Goal: Task Accomplishment & Management: Complete application form

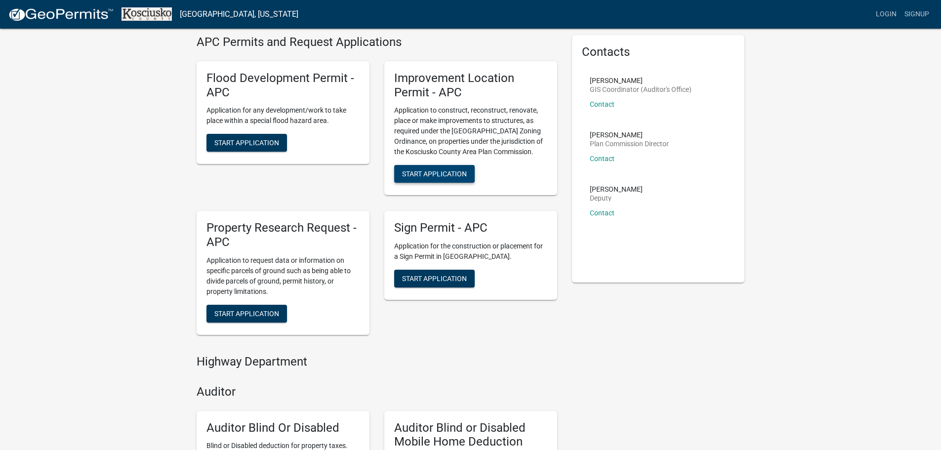
scroll to position [49, 0]
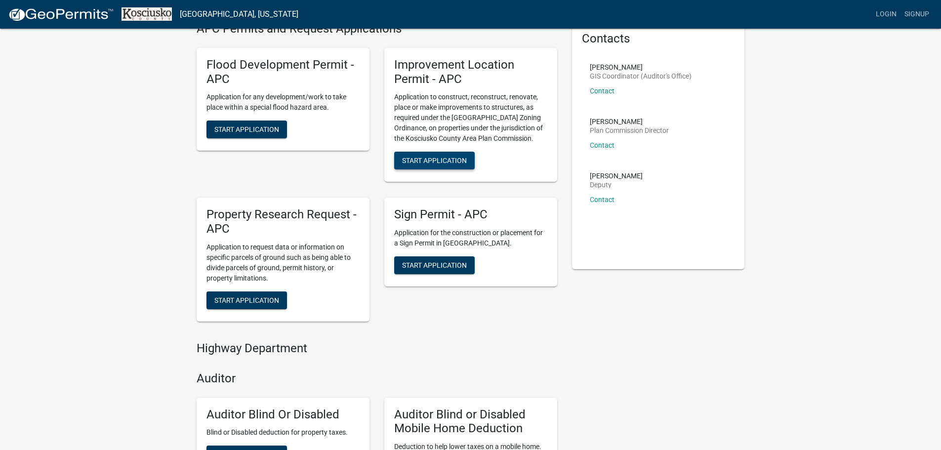
click at [438, 158] on span "Start Application" at bounding box center [434, 161] width 65 height 8
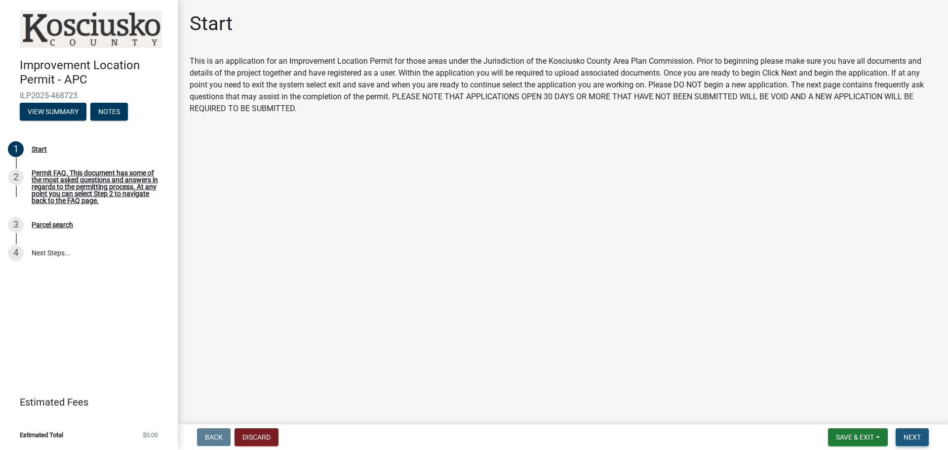
click at [916, 437] on span "Next" at bounding box center [912, 437] width 17 height 8
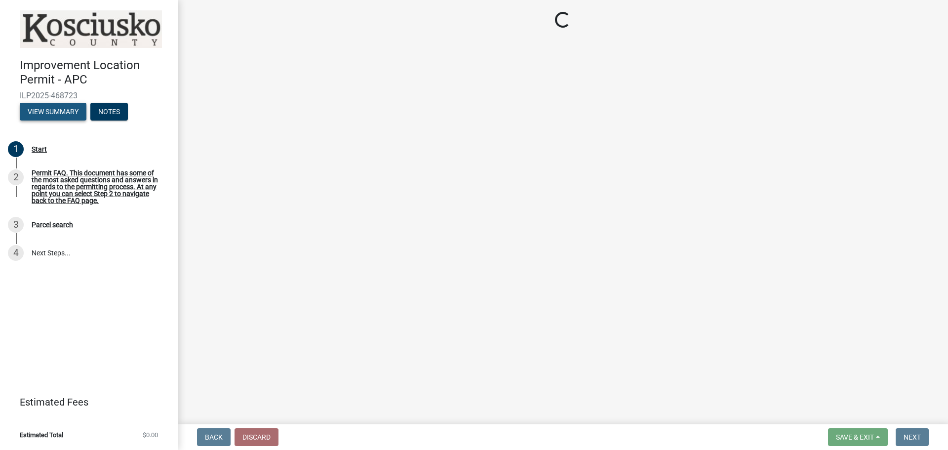
click at [46, 109] on button "View Summary" at bounding box center [53, 112] width 67 height 18
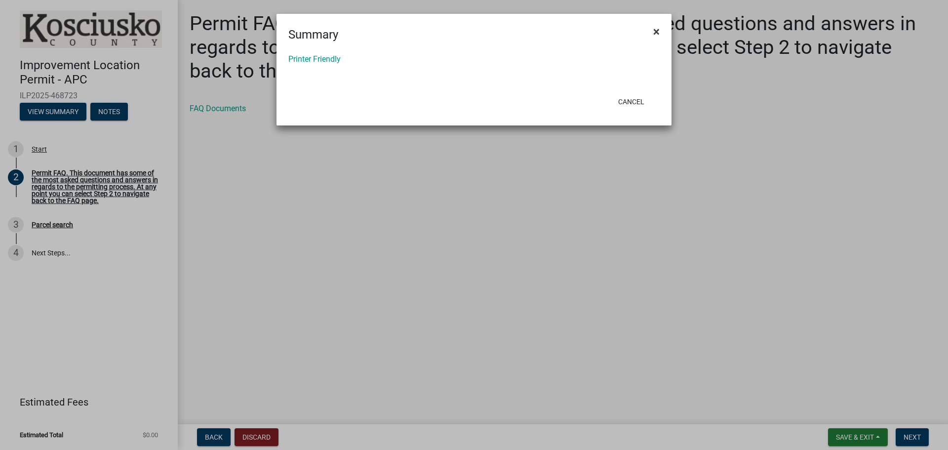
click at [657, 31] on span "×" at bounding box center [656, 32] width 6 height 14
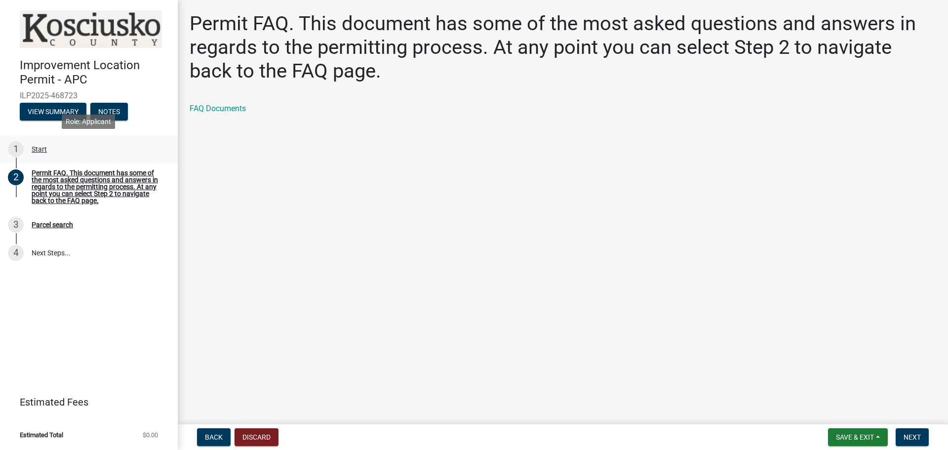
click at [38, 144] on div "1 Start" at bounding box center [85, 149] width 154 height 16
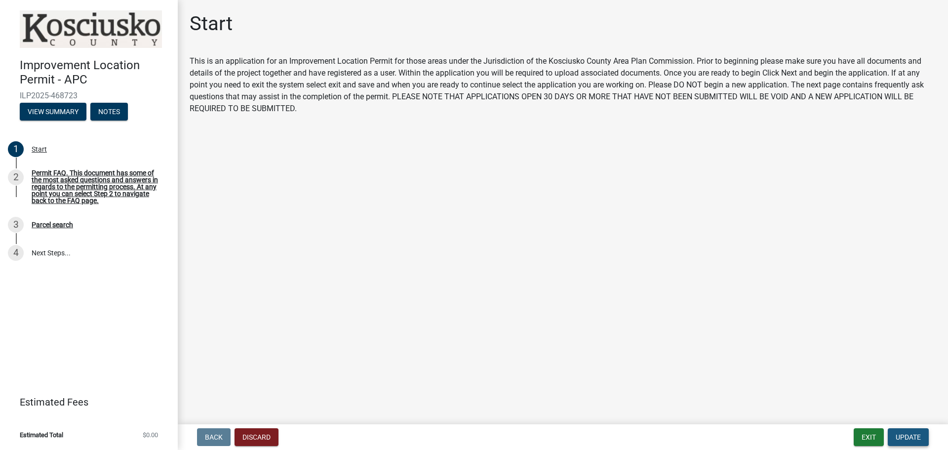
click at [906, 442] on button "Update" at bounding box center [908, 437] width 41 height 18
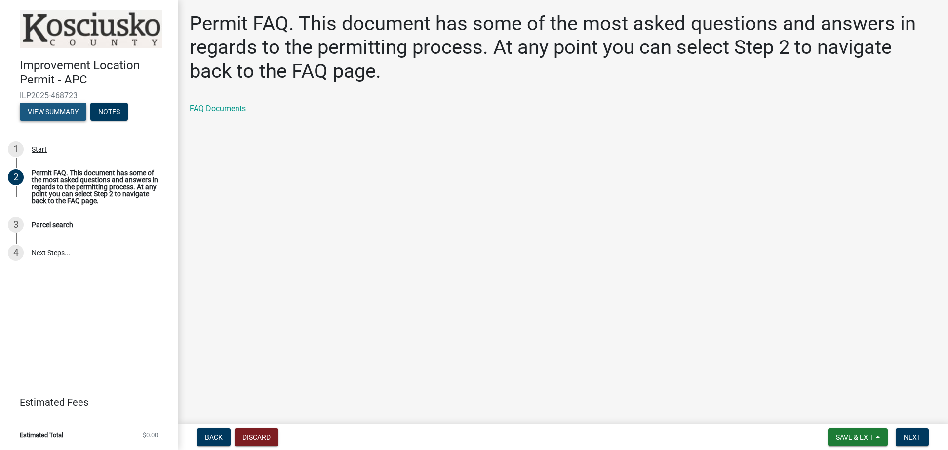
click at [50, 111] on button "View Summary" at bounding box center [53, 112] width 67 height 18
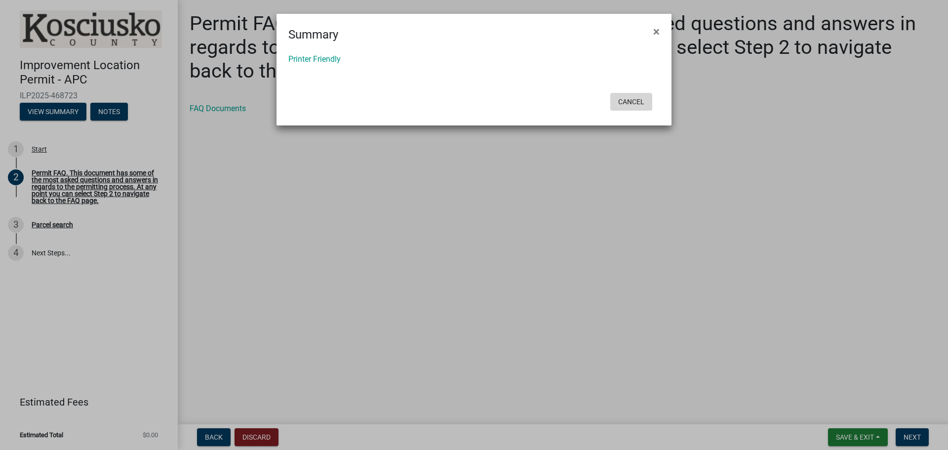
click at [625, 101] on button "Cancel" at bounding box center [631, 102] width 42 height 18
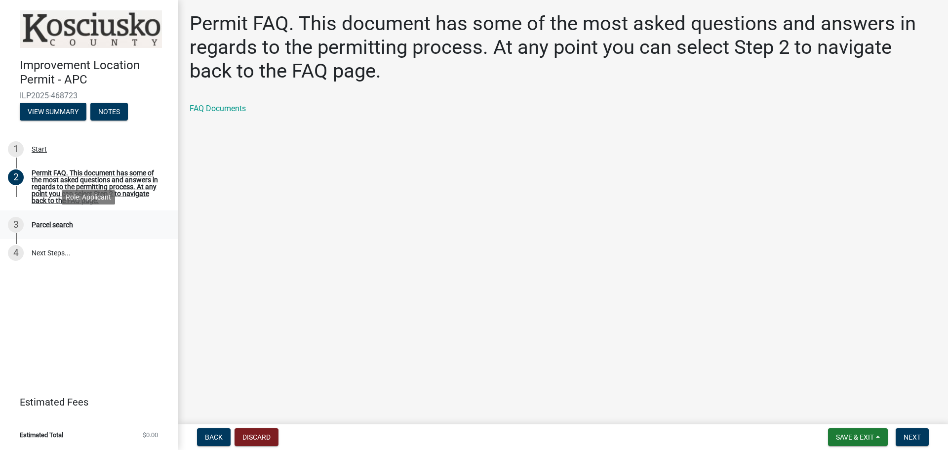
click at [39, 229] on div "3 Parcel search" at bounding box center [85, 225] width 154 height 16
click at [60, 224] on div "Parcel search" at bounding box center [52, 224] width 41 height 7
click at [208, 433] on span "Back" at bounding box center [214, 437] width 18 height 8
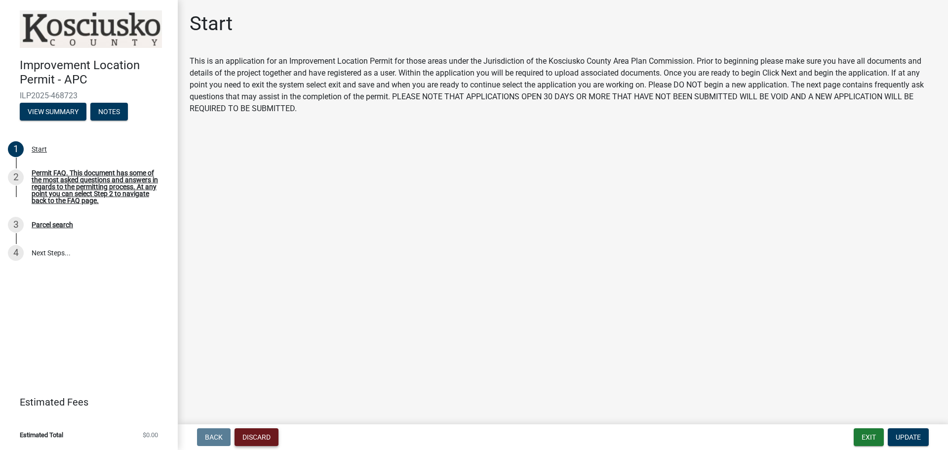
click at [261, 435] on button "Discard" at bounding box center [257, 437] width 44 height 18
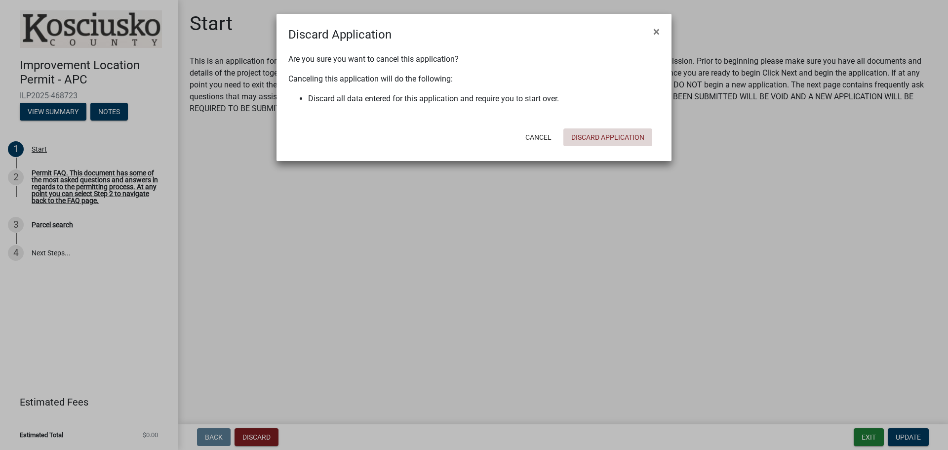
click at [616, 136] on button "Discard Application" at bounding box center [607, 137] width 89 height 18
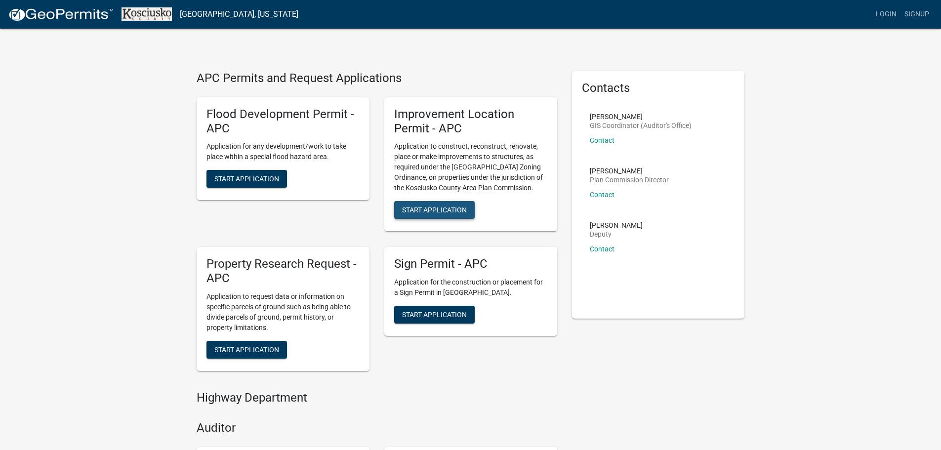
click at [449, 212] on span "Start Application" at bounding box center [434, 210] width 65 height 8
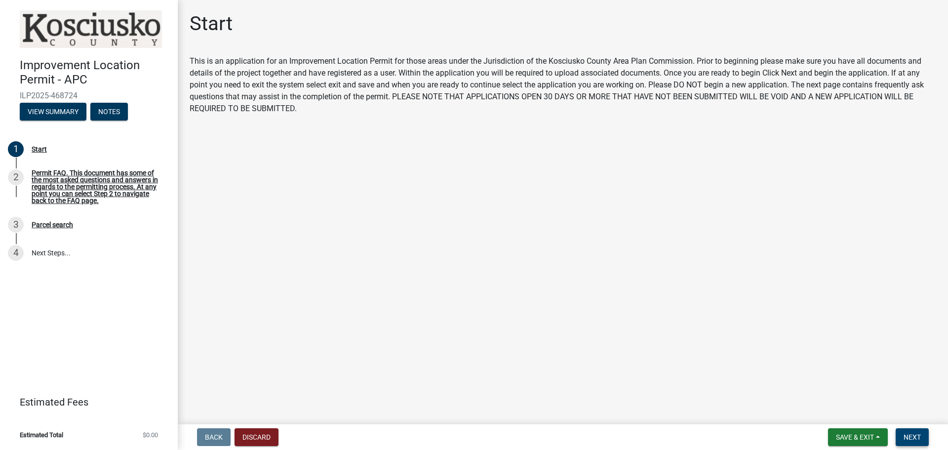
click at [906, 439] on span "Next" at bounding box center [912, 437] width 17 height 8
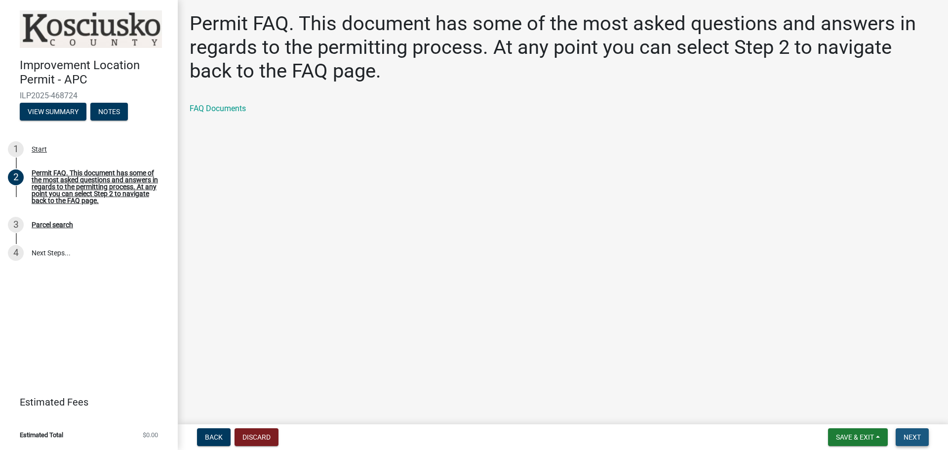
click at [915, 444] on button "Next" at bounding box center [912, 437] width 33 height 18
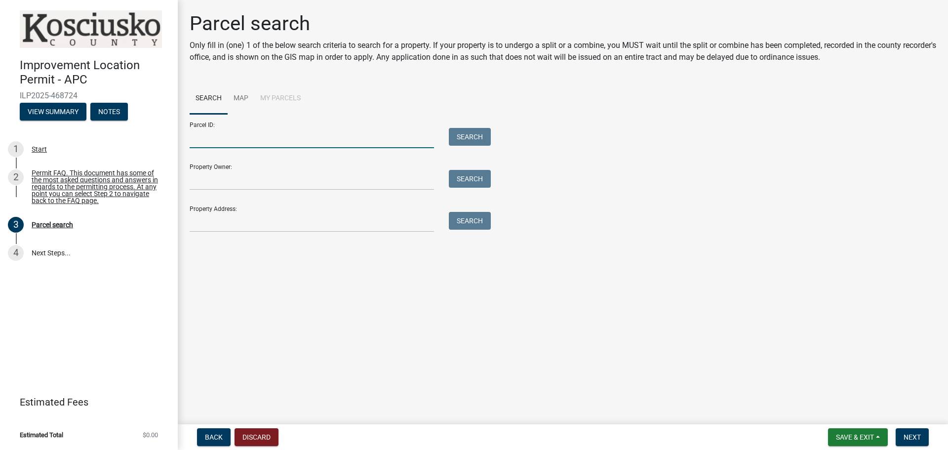
click at [208, 141] on input "Parcel ID:" at bounding box center [312, 138] width 244 height 20
click at [229, 176] on input "Property Owner:" at bounding box center [312, 180] width 244 height 20
click at [234, 218] on input "Property Address:" at bounding box center [312, 222] width 244 height 20
type input "1"
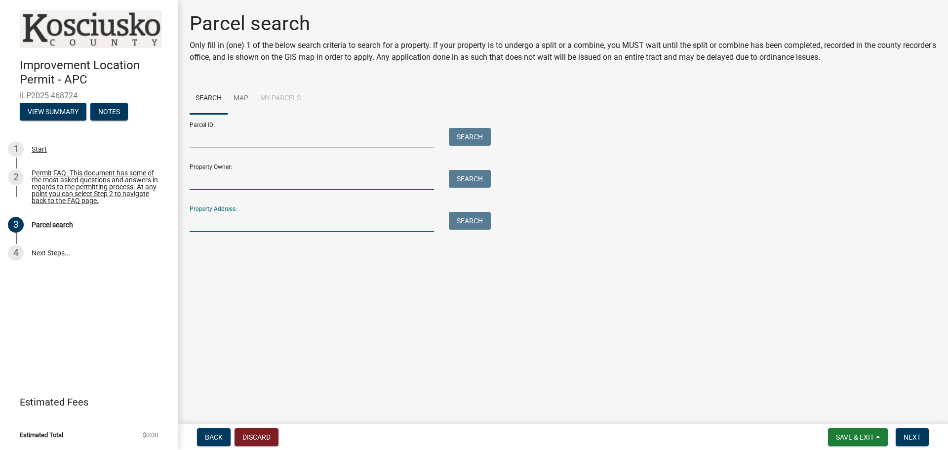
click at [259, 181] on input "Property Owner:" at bounding box center [312, 180] width 244 height 20
type input "lakes estates"
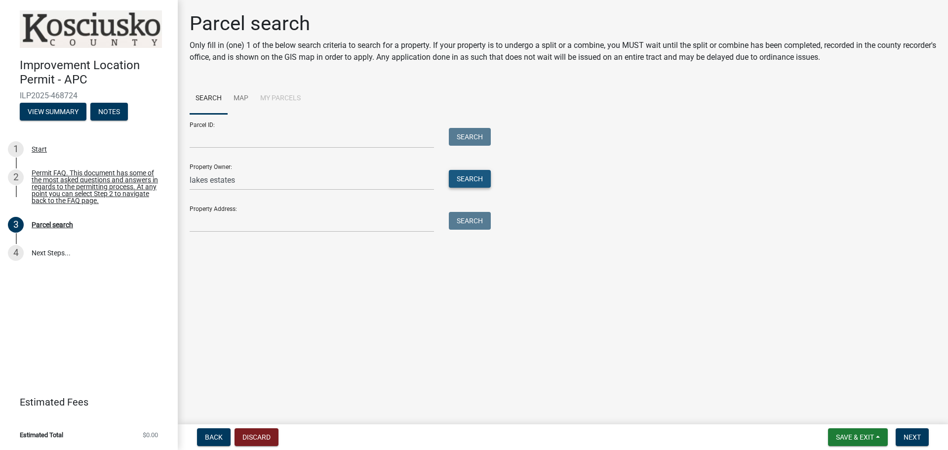
click at [468, 173] on button "Search" at bounding box center [470, 179] width 42 height 18
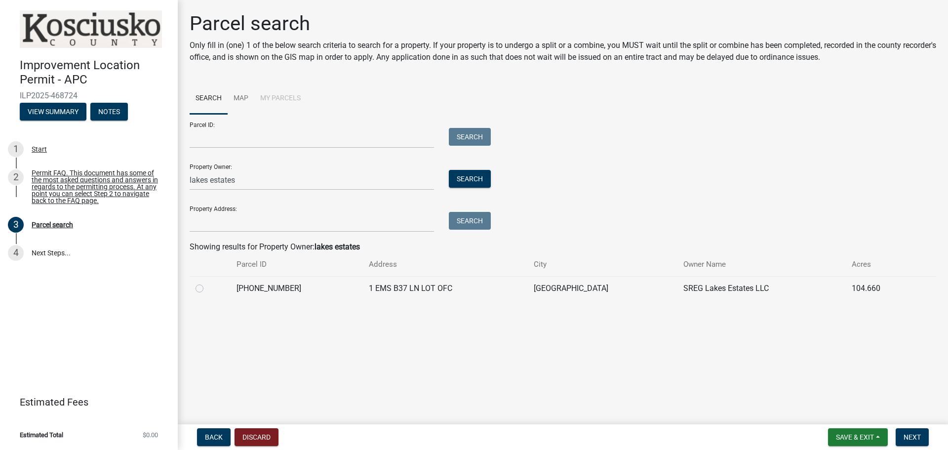
click at [207, 282] on label at bounding box center [207, 282] width 0 height 0
click at [207, 287] on input "radio" at bounding box center [210, 285] width 6 height 6
radio input "true"
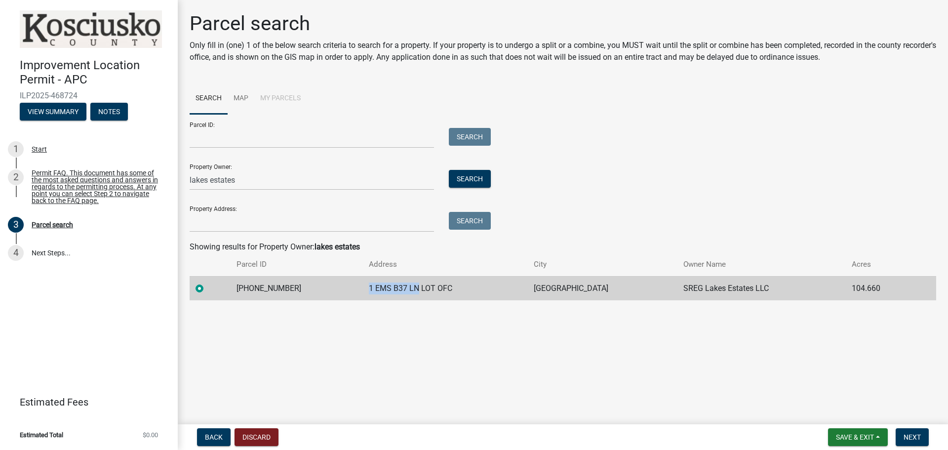
drag, startPoint x: 407, startPoint y: 288, endPoint x: 354, endPoint y: 282, distance: 54.2
click at [363, 282] on td "1 EMS B37 LN LOT OFC" at bounding box center [445, 288] width 165 height 24
copy td "1 EMS B37 LN"
click at [258, 216] on input "Property Address:" at bounding box center [312, 222] width 244 height 20
paste input "1 EMS B37 LN"
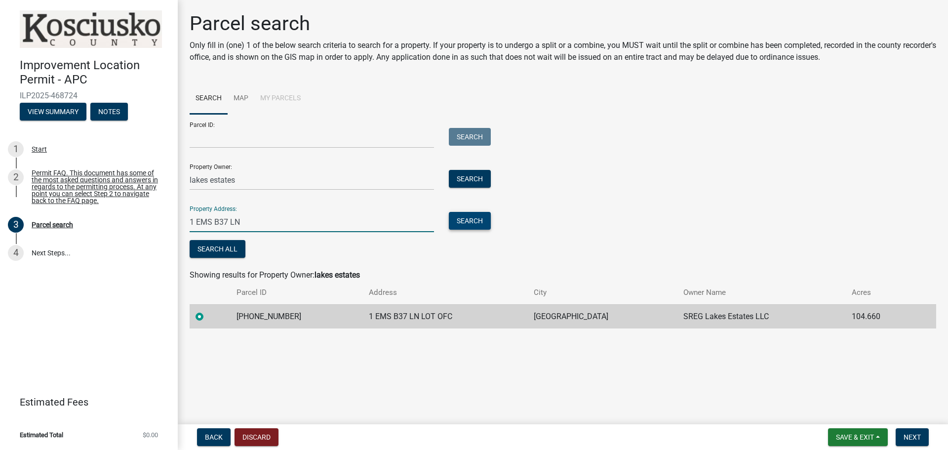
type input "1 EMS B37 LN"
click at [475, 222] on button "Search" at bounding box center [470, 221] width 42 height 18
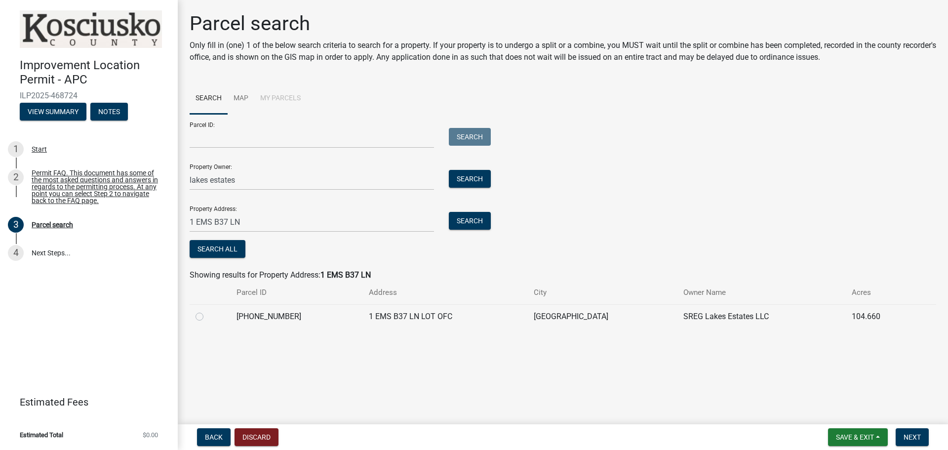
click at [195, 315] on td at bounding box center [210, 316] width 41 height 24
click at [207, 311] on label at bounding box center [207, 311] width 0 height 0
click at [207, 316] on input "radio" at bounding box center [210, 314] width 6 height 6
radio input "true"
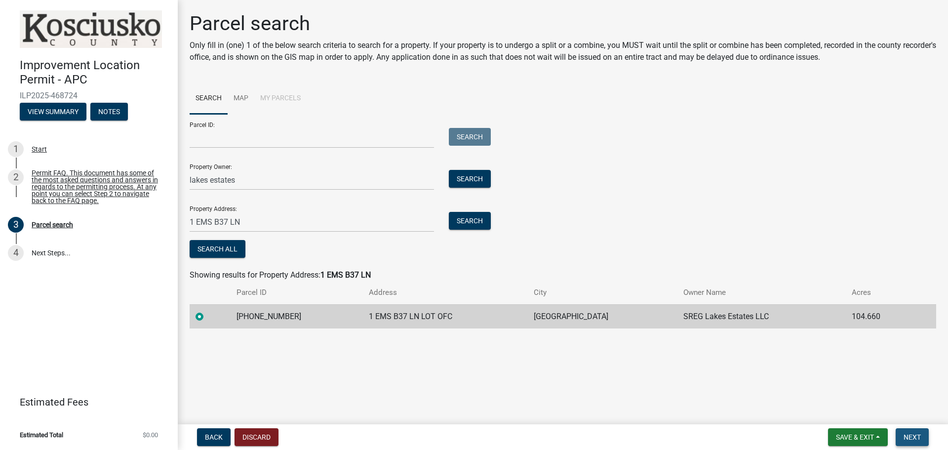
click at [924, 434] on button "Next" at bounding box center [912, 437] width 33 height 18
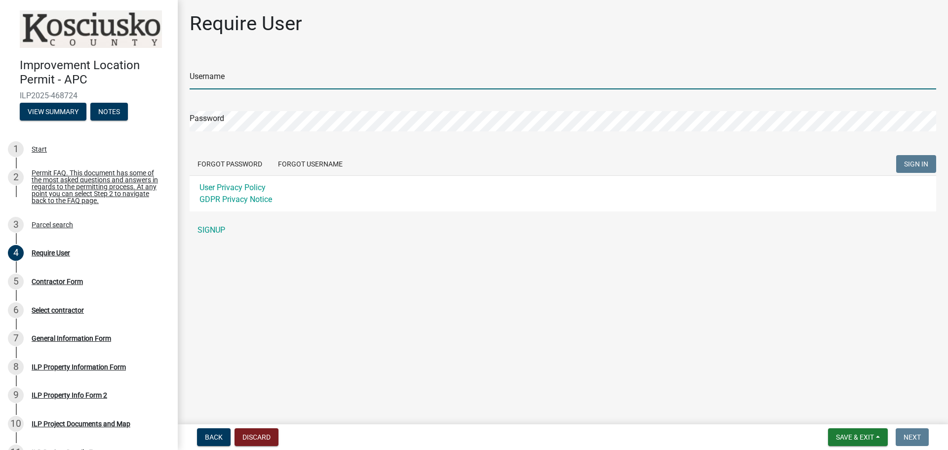
click at [217, 79] on input "Username" at bounding box center [563, 79] width 747 height 20
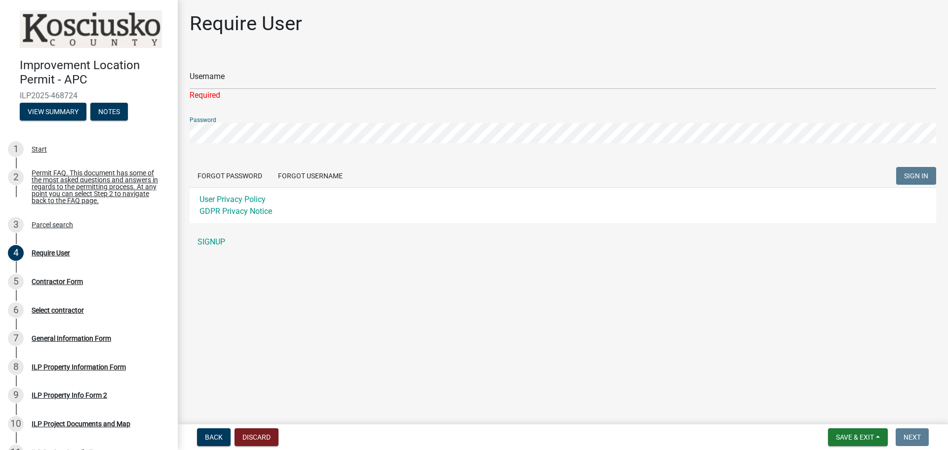
click at [219, 114] on div "Password" at bounding box center [563, 126] width 747 height 34
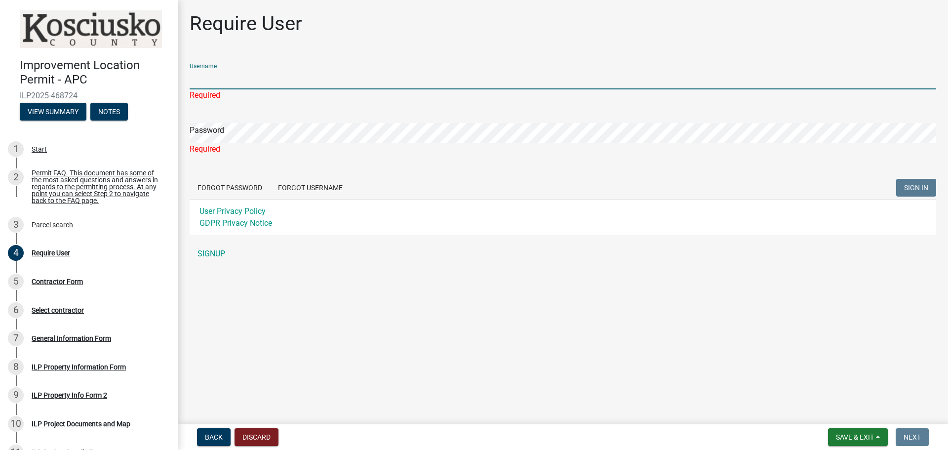
click at [217, 78] on input "Username" at bounding box center [563, 79] width 747 height 20
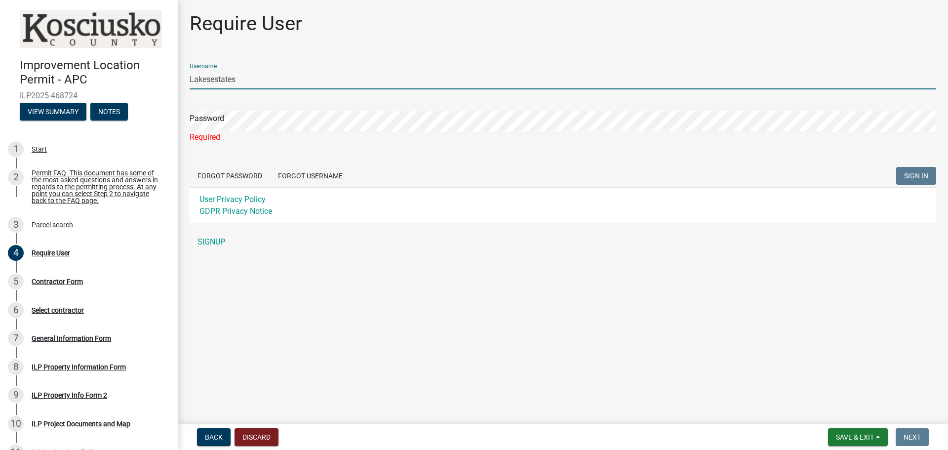
type input "Lakesestates"
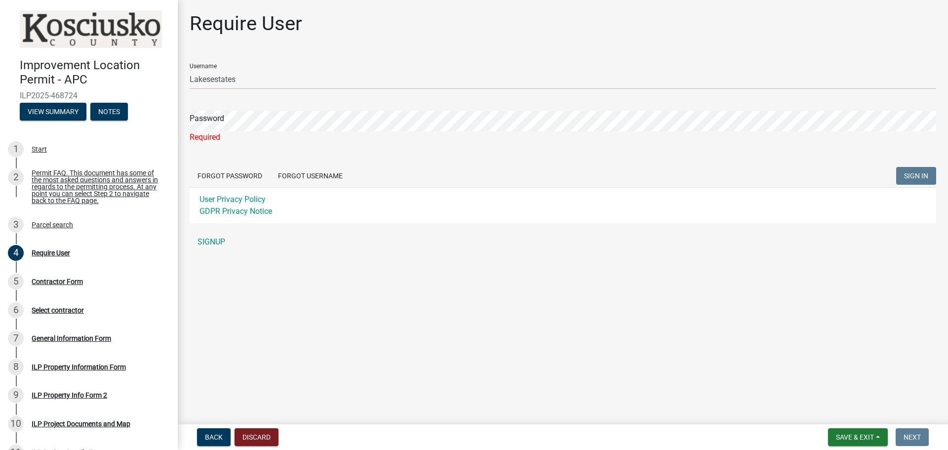
click at [56, 28] on img at bounding box center [91, 29] width 142 height 38
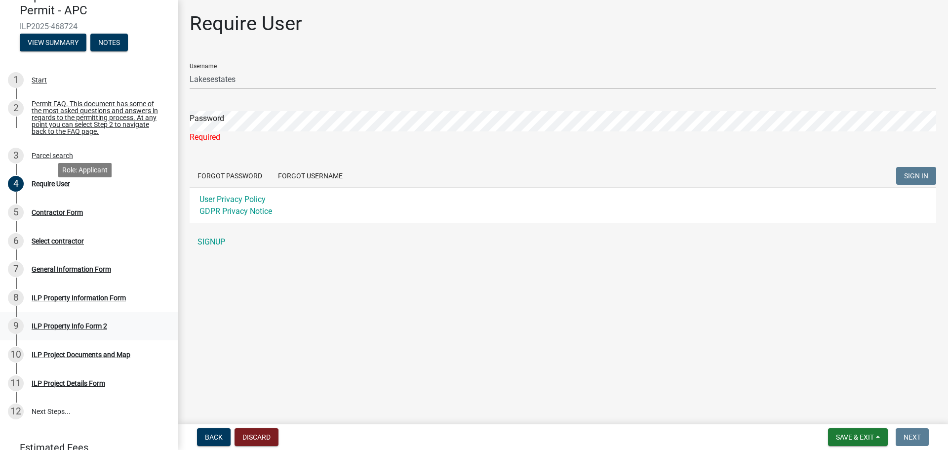
scroll to position [119, 0]
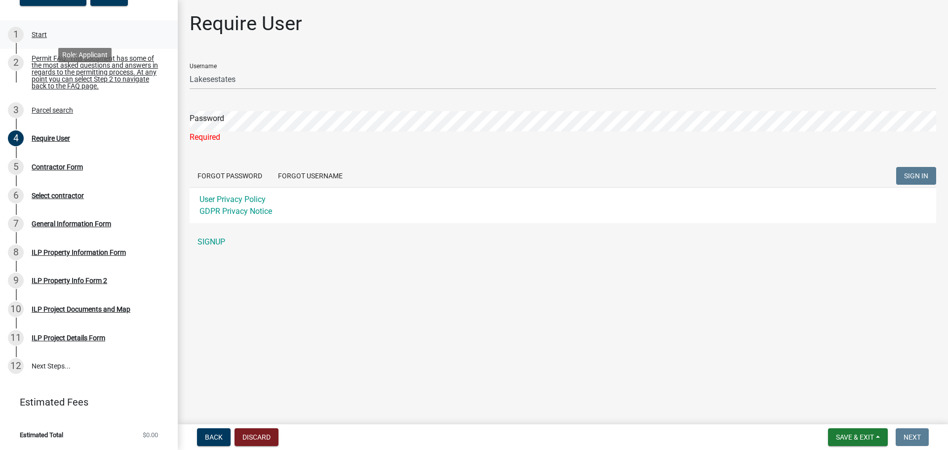
click at [34, 27] on div "1 Start" at bounding box center [85, 35] width 154 height 16
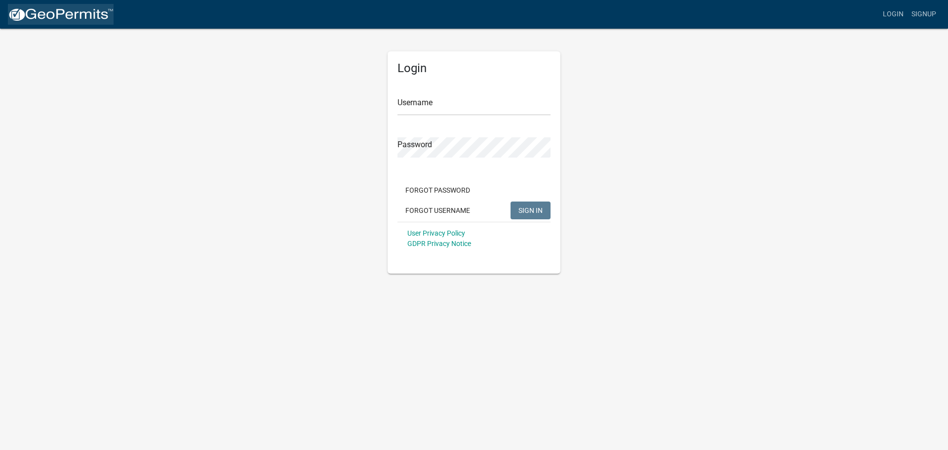
click at [87, 12] on img at bounding box center [61, 14] width 106 height 15
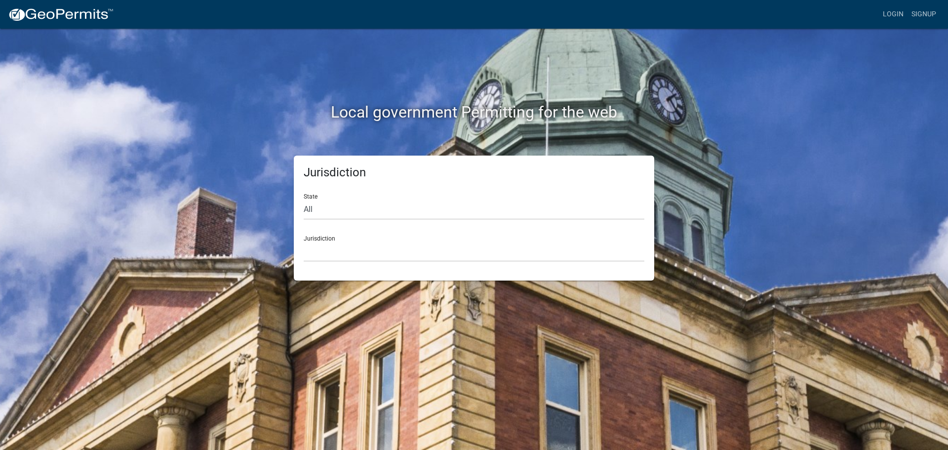
click at [65, 13] on img at bounding box center [61, 14] width 106 height 15
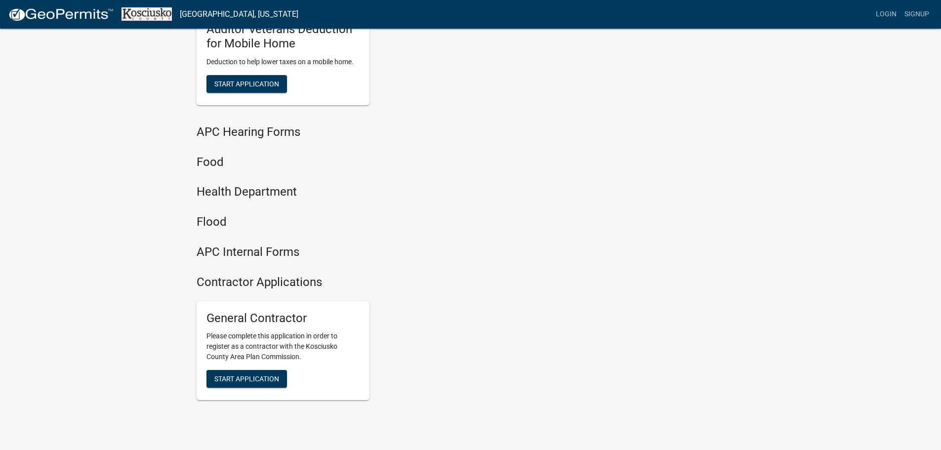
scroll to position [1037, 0]
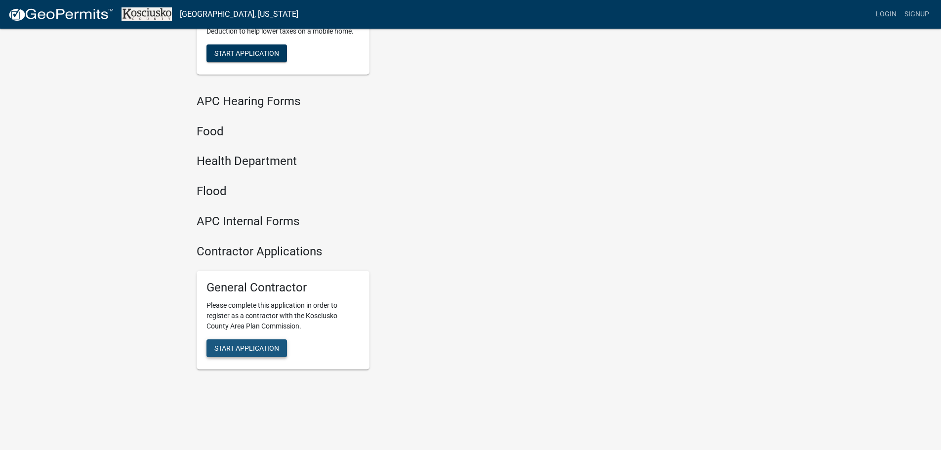
click at [253, 346] on span "Start Application" at bounding box center [246, 348] width 65 height 8
